Goal: Check status

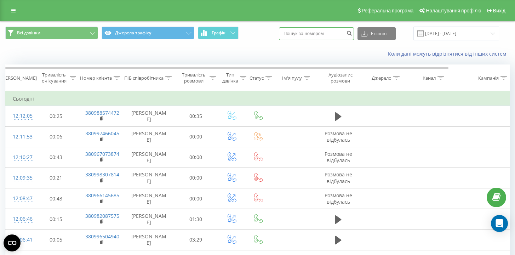
click at [332, 35] on input at bounding box center [316, 33] width 75 height 13
paste input "968298410"
type input "968298410"
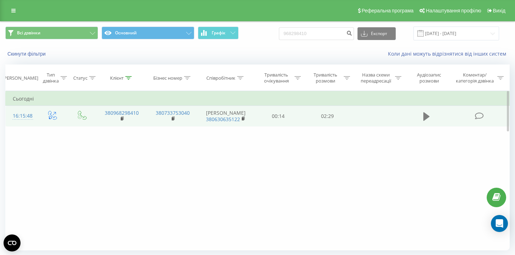
click at [431, 120] on button at bounding box center [426, 116] width 11 height 11
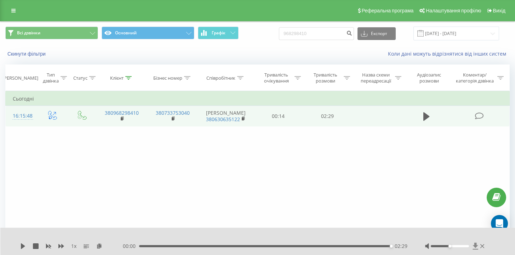
click at [475, 245] on icon at bounding box center [475, 246] width 5 height 7
